Goal: Task Accomplishment & Management: Use online tool/utility

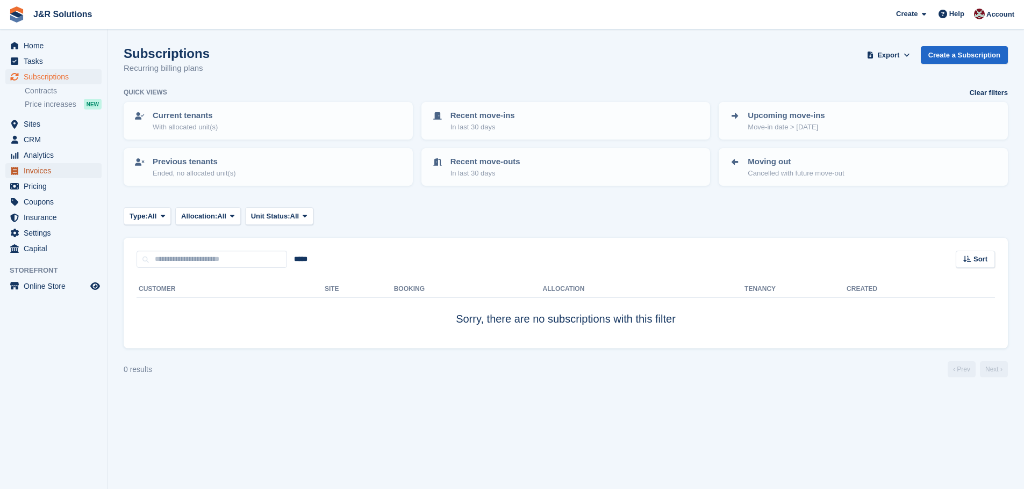
drag, startPoint x: 31, startPoint y: 170, endPoint x: 46, endPoint y: 169, distance: 14.5
click at [31, 170] on span "Invoices" at bounding box center [56, 170] width 64 height 15
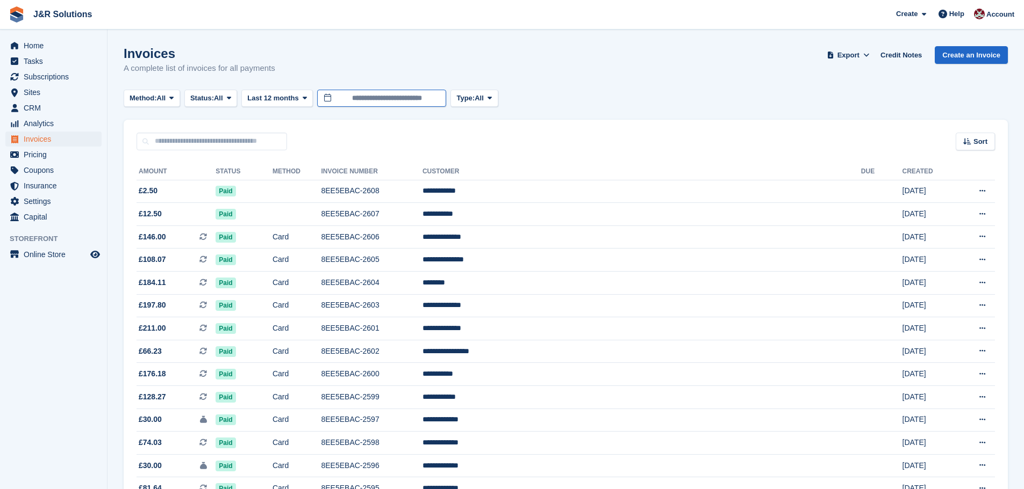
click at [441, 96] on input "**********" at bounding box center [381, 99] width 129 height 18
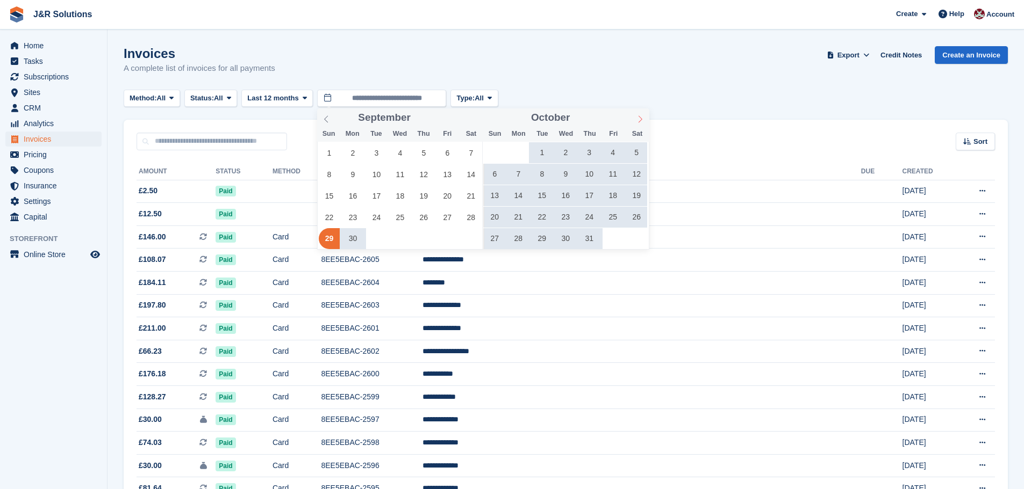
click at [642, 121] on icon at bounding box center [640, 120] width 8 height 8
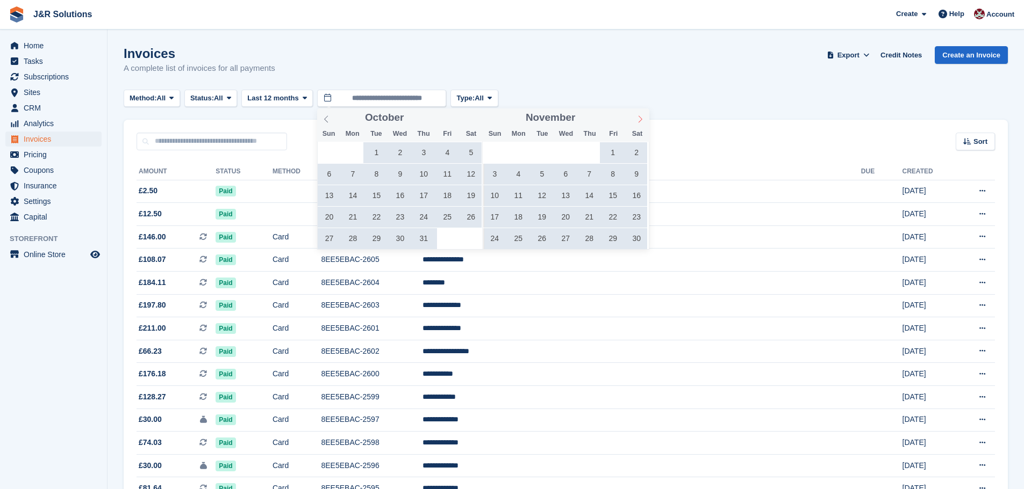
click at [642, 121] on icon at bounding box center [640, 120] width 8 height 8
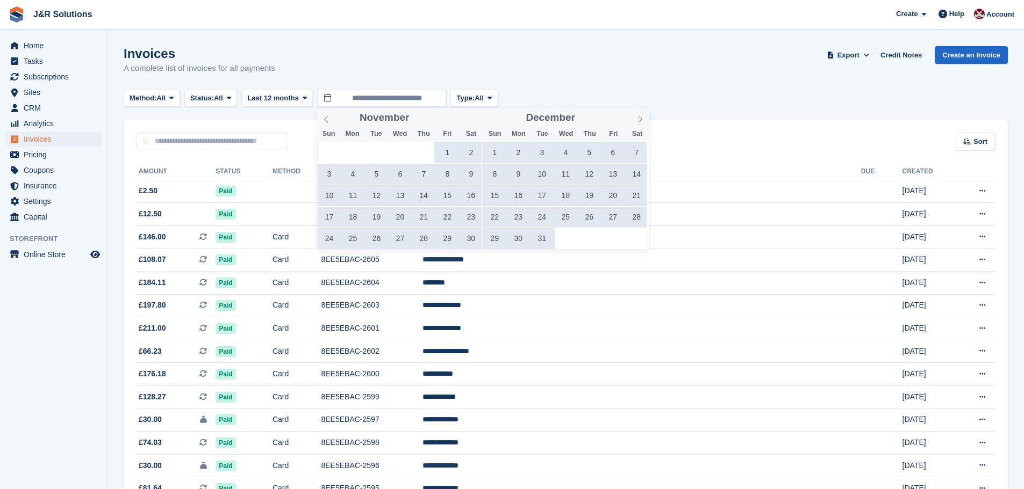
click at [642, 121] on icon at bounding box center [640, 120] width 8 height 8
type input "****"
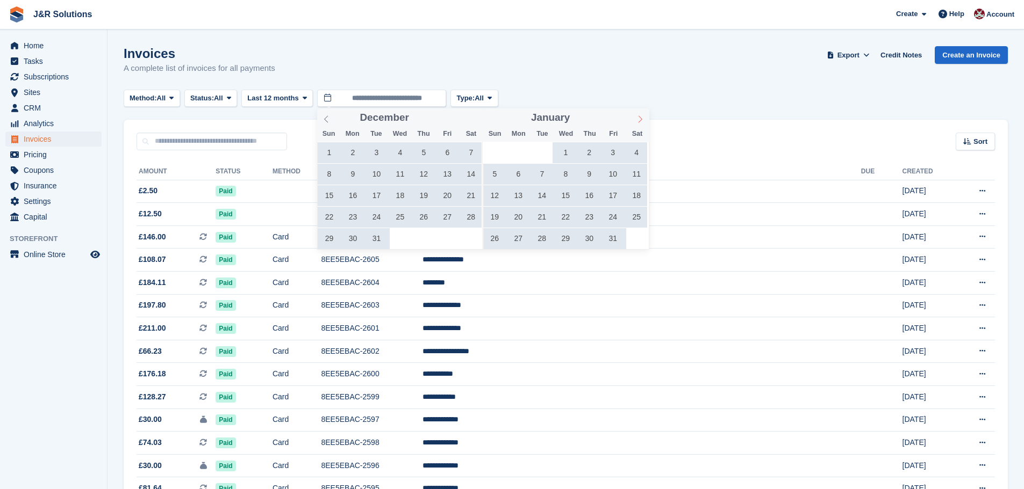
click at [642, 121] on icon at bounding box center [640, 120] width 8 height 8
type input "****"
click at [642, 121] on icon at bounding box center [640, 120] width 8 height 8
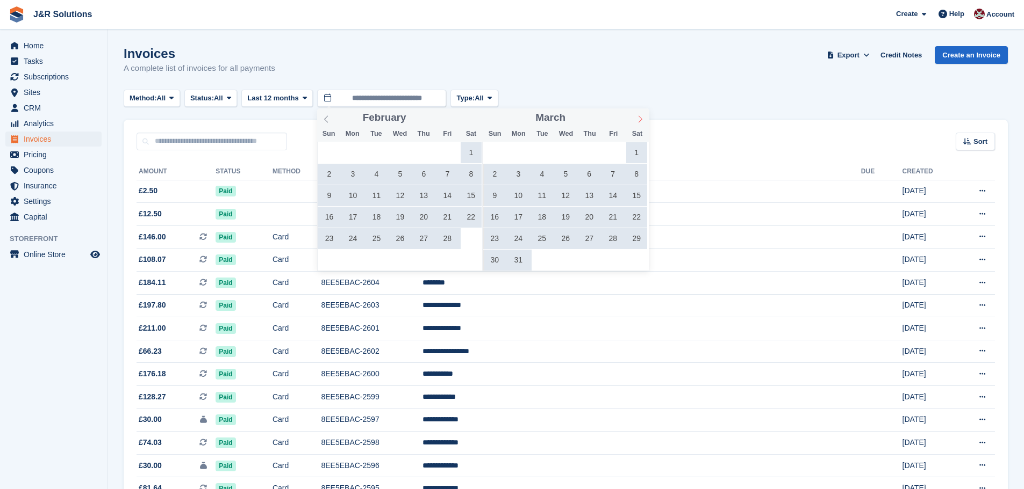
click at [642, 121] on icon at bounding box center [640, 120] width 8 height 8
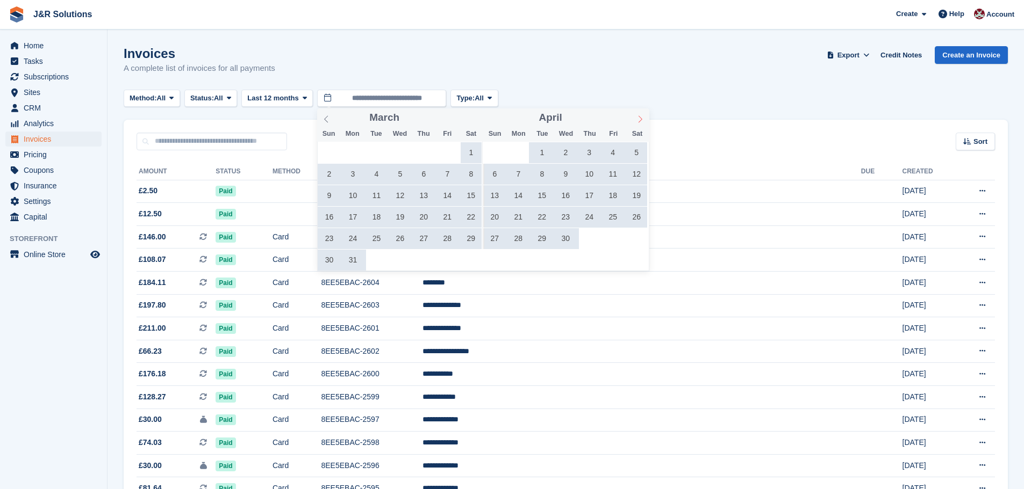
click at [642, 121] on icon at bounding box center [640, 120] width 8 height 8
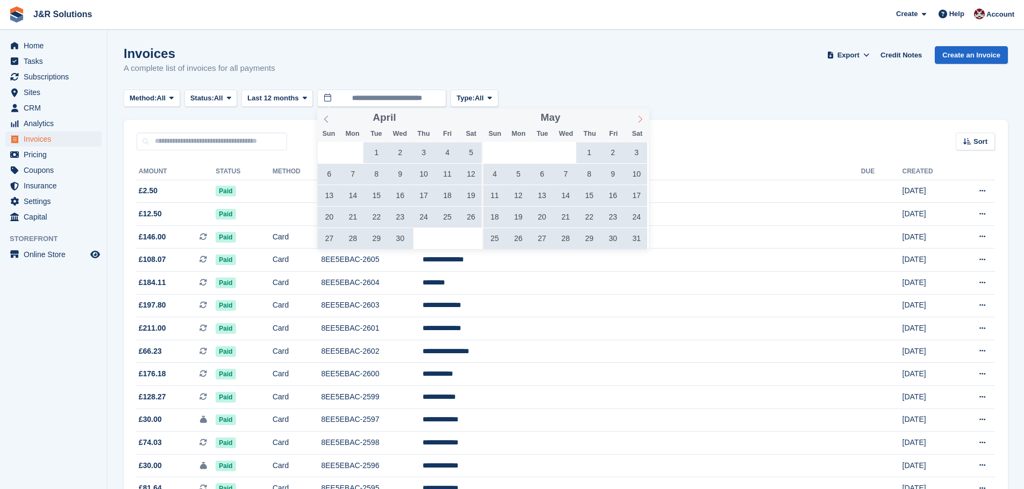
click at [642, 121] on icon at bounding box center [640, 120] width 8 height 8
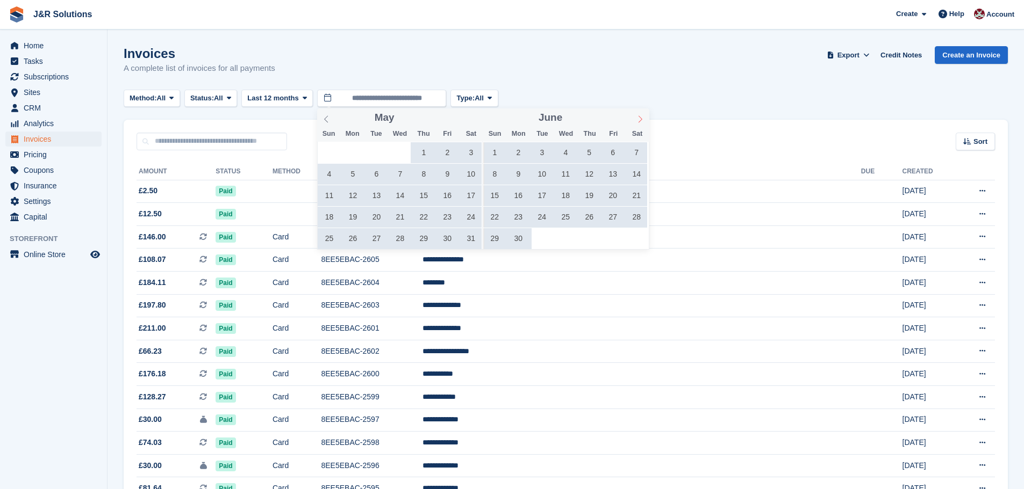
click at [642, 121] on icon at bounding box center [640, 120] width 8 height 8
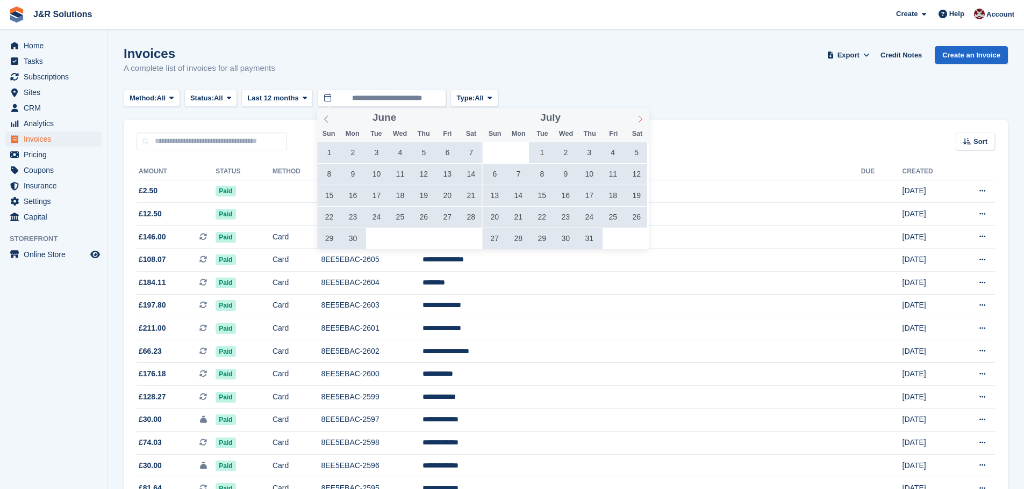
click at [642, 121] on icon at bounding box center [640, 120] width 8 height 8
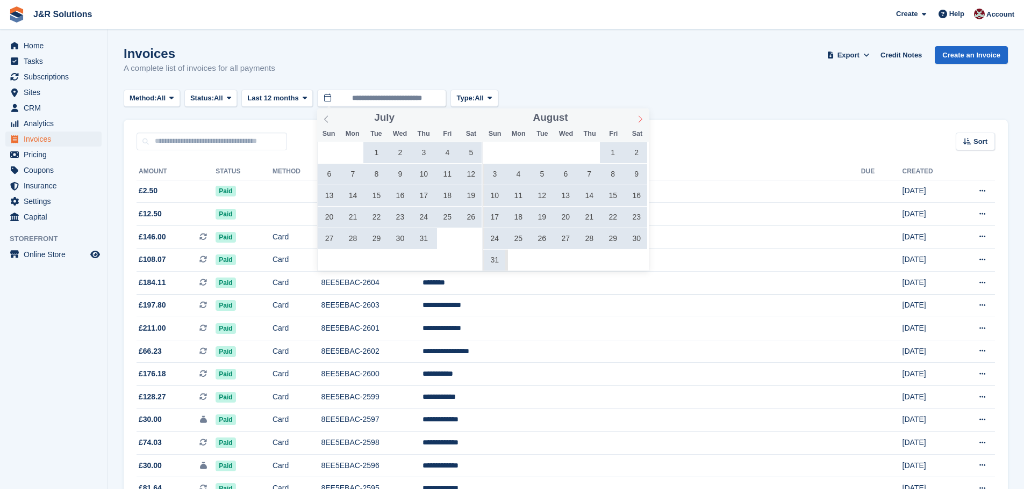
click at [642, 121] on icon at bounding box center [640, 120] width 8 height 8
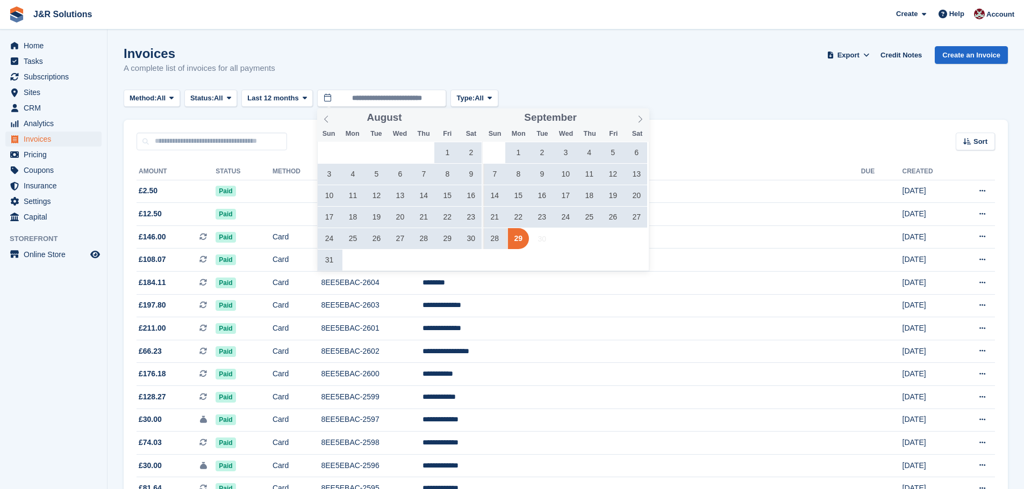
click at [543, 197] on span "16" at bounding box center [541, 195] width 21 height 21
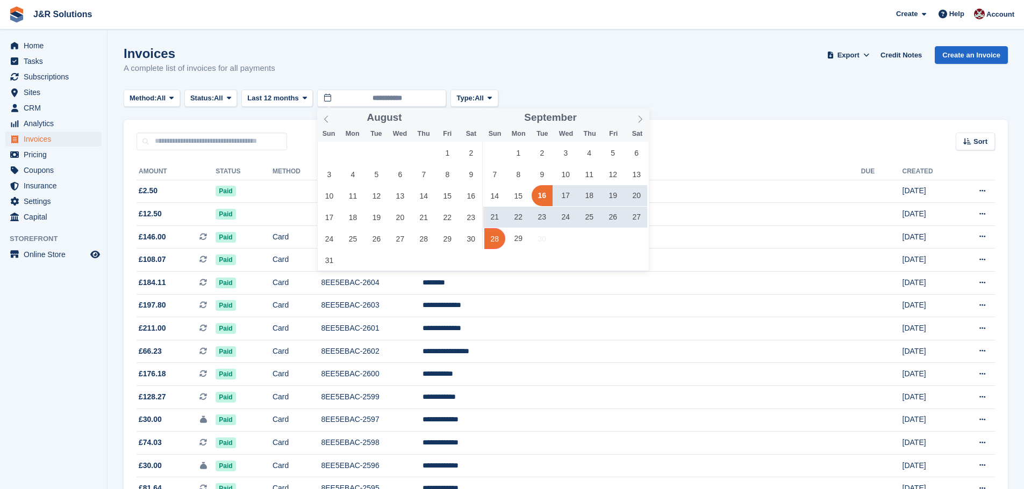
click at [500, 240] on span "28" at bounding box center [494, 238] width 21 height 21
type input "**********"
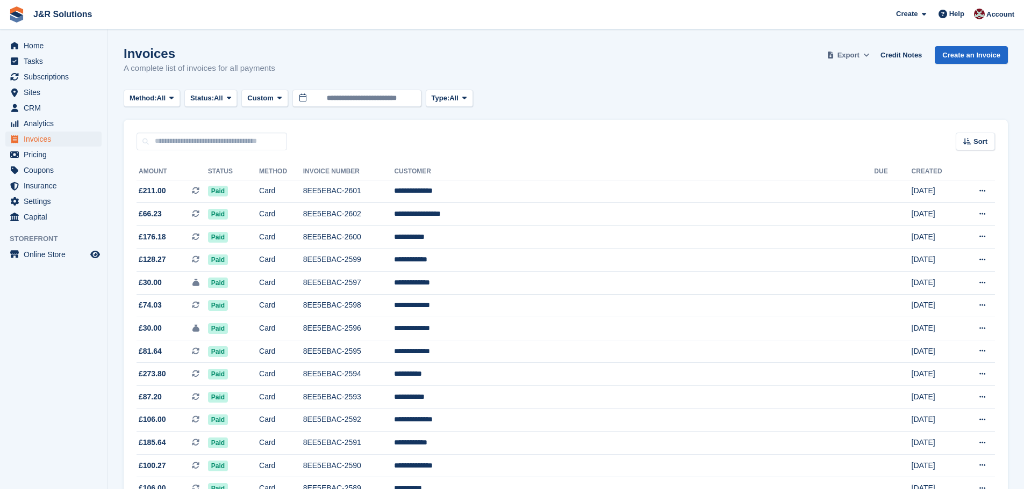
click at [857, 52] on span "Export" at bounding box center [848, 55] width 22 height 11
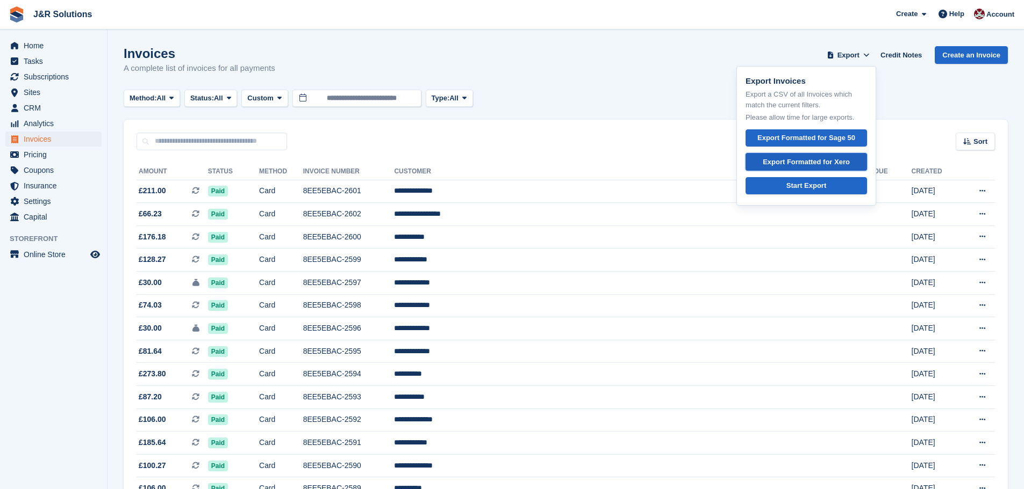
click at [808, 161] on div "Export Formatted for Xero" at bounding box center [805, 162] width 87 height 11
click at [666, 63] on div "Invoices A complete list of invoices for all payments Export Export Invoices Ex…" at bounding box center [566, 66] width 884 height 41
